Goal: Transaction & Acquisition: Purchase product/service

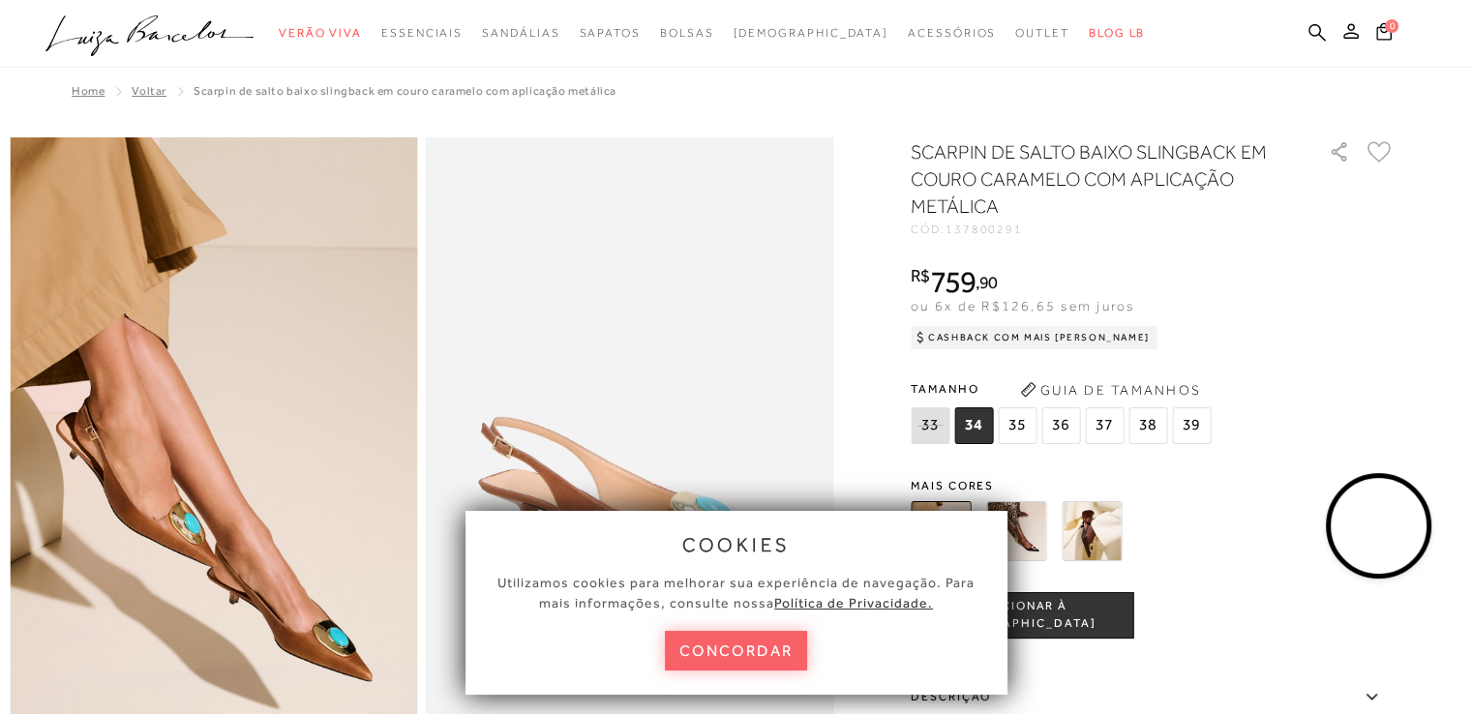
click at [158, 40] on icon ".a{fill-rule:evenodd;}" at bounding box center [149, 35] width 209 height 41
